Goal: Information Seeking & Learning: Learn about a topic

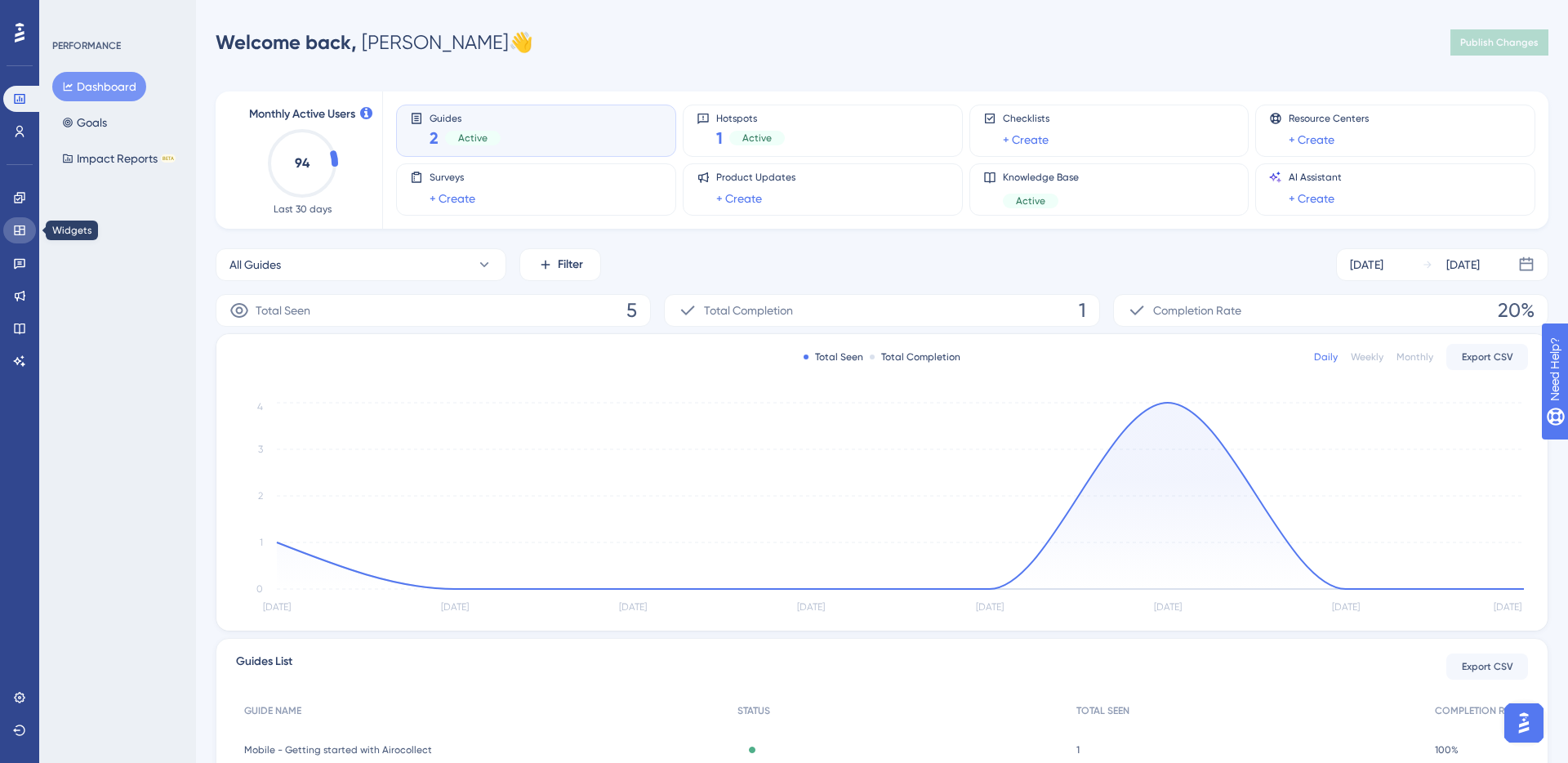
click at [15, 230] on icon at bounding box center [19, 230] width 10 height 9
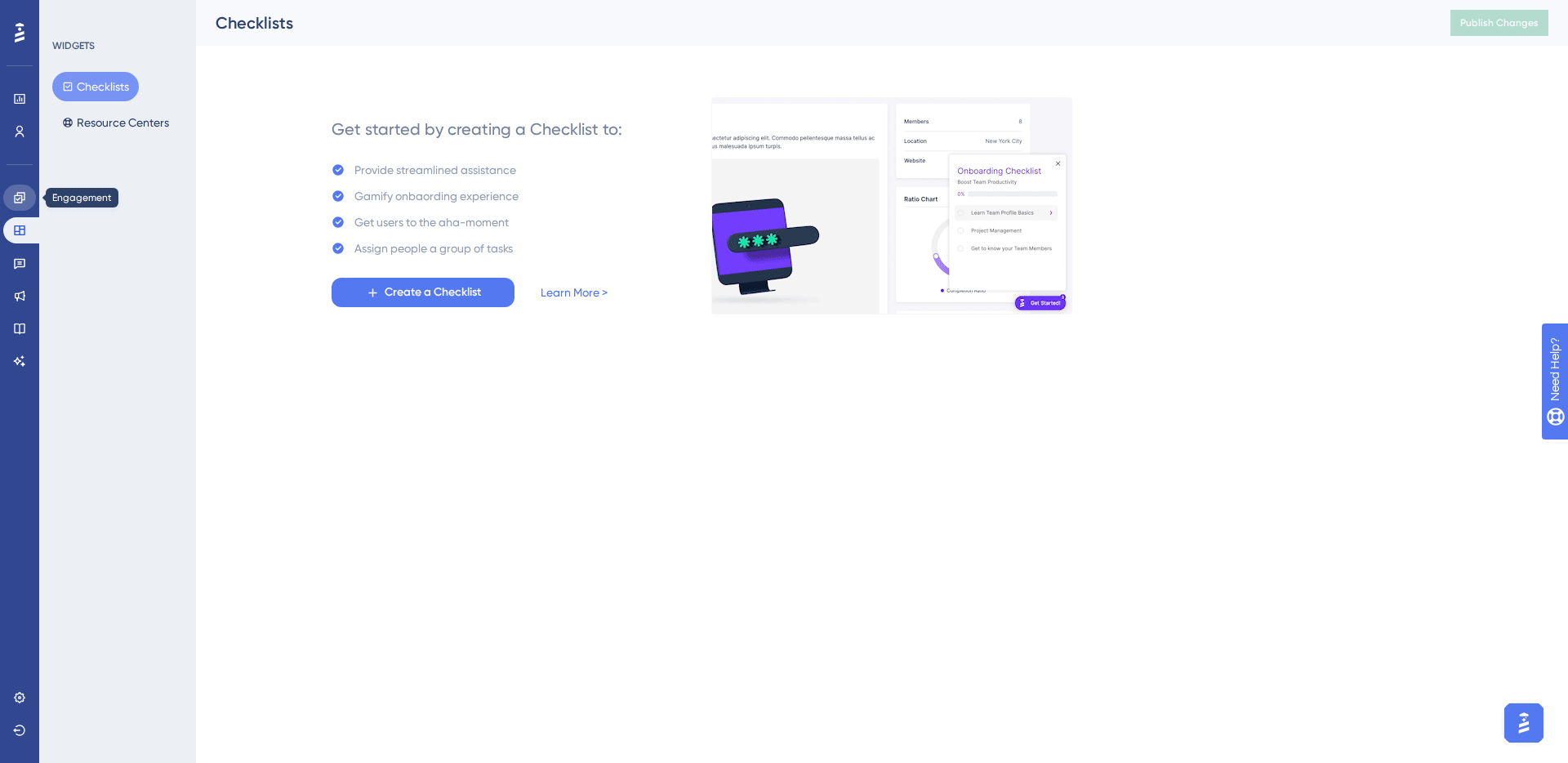
click at [16, 204] on link at bounding box center [19, 198] width 33 height 27
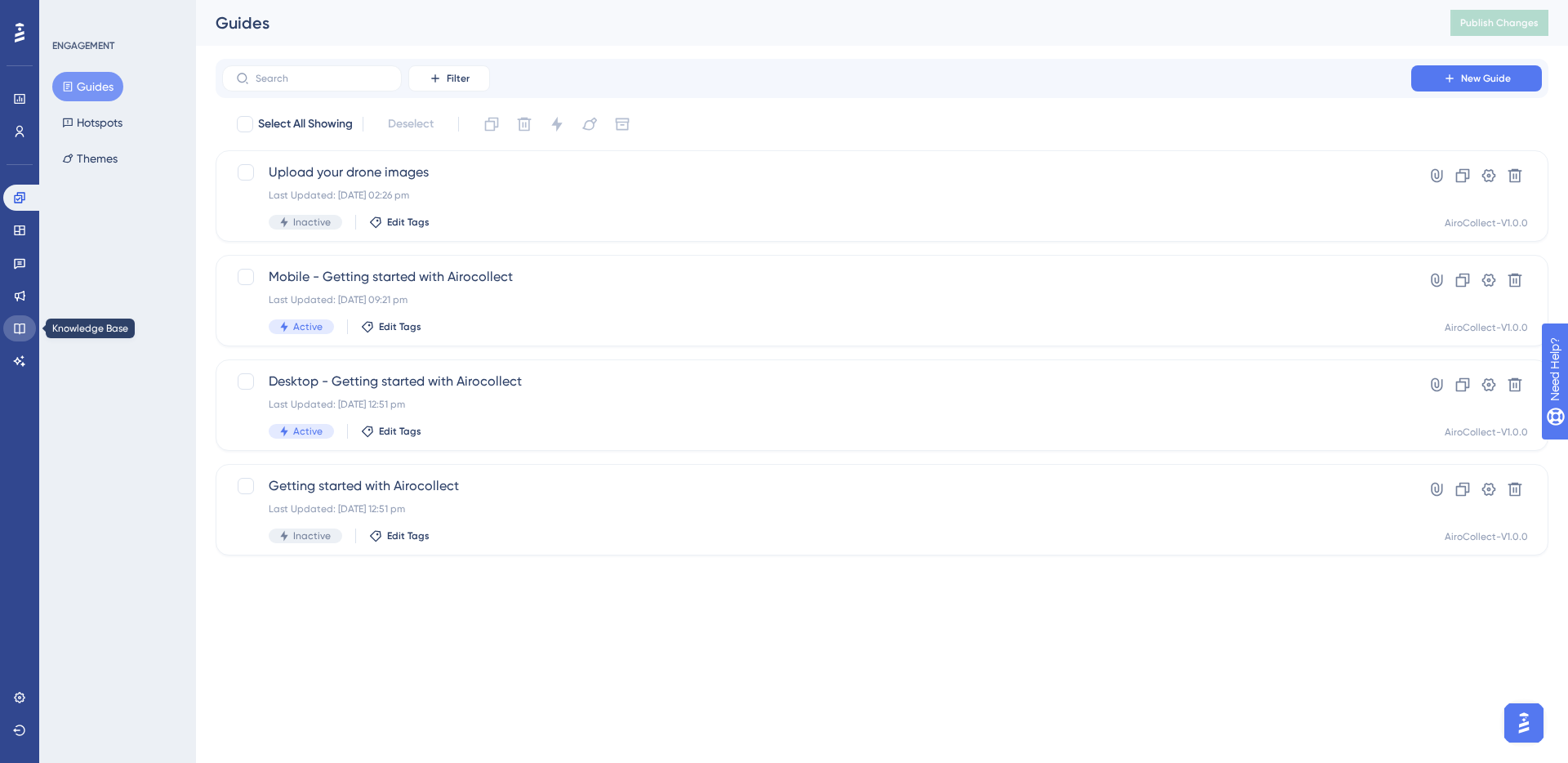
click at [16, 325] on icon at bounding box center [20, 328] width 13 height 13
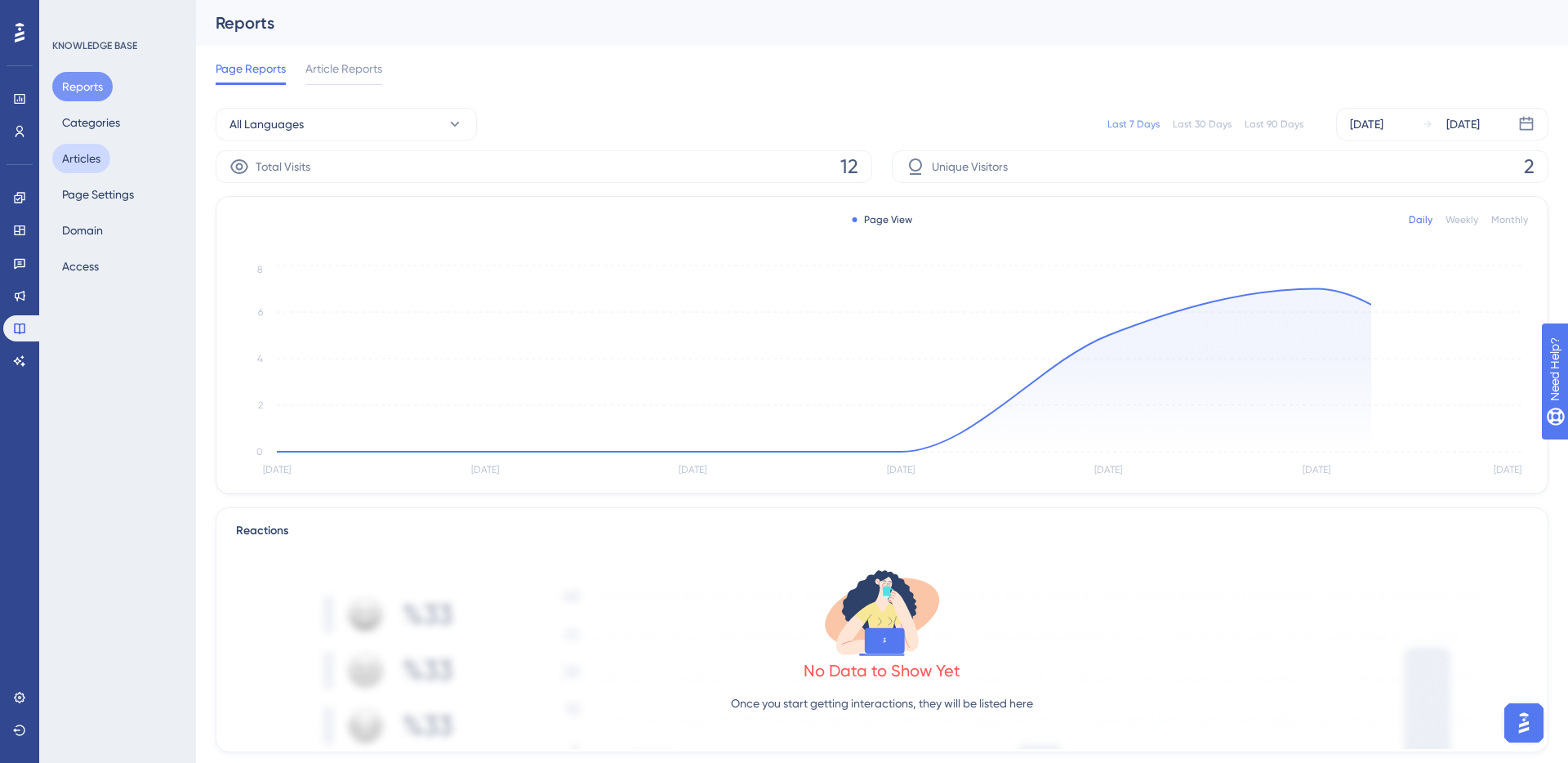
click at [94, 159] on button "Articles" at bounding box center [80, 158] width 58 height 29
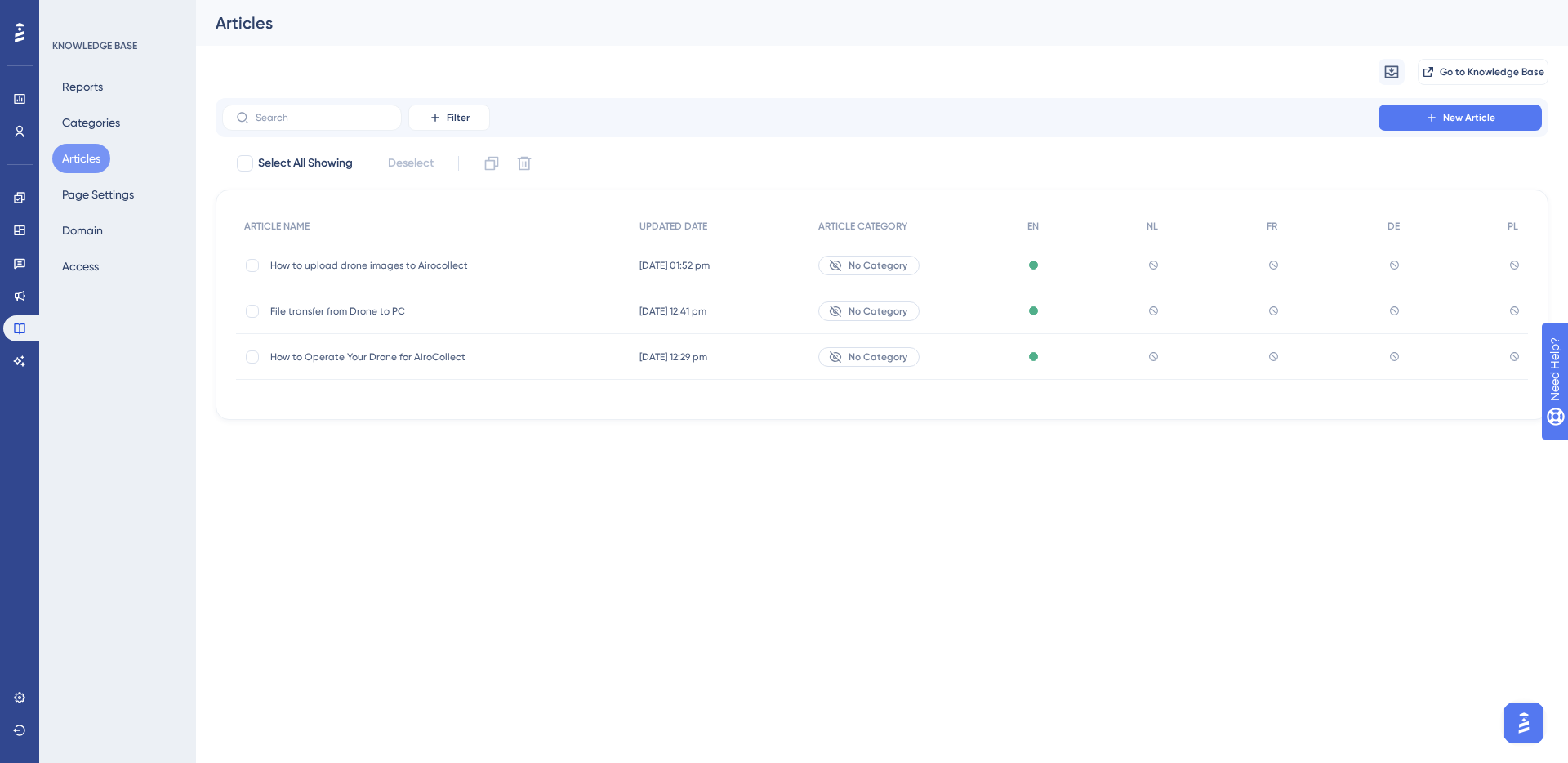
click at [384, 359] on span "How to Operate Your Drone for AiroCollect" at bounding box center [401, 357] width 261 height 13
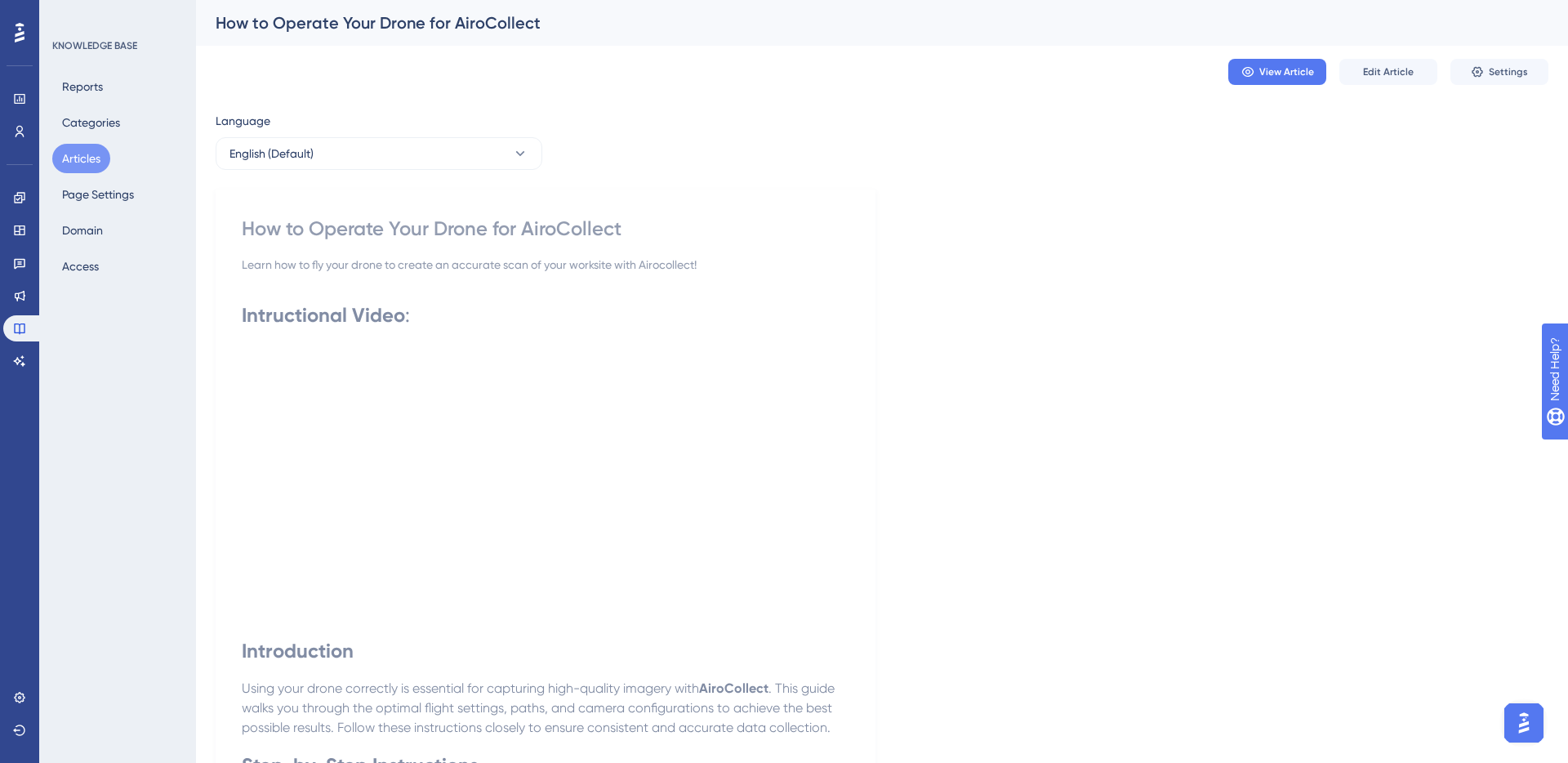
click at [69, 160] on button "Articles" at bounding box center [80, 158] width 58 height 29
